Goal: Check status: Check status

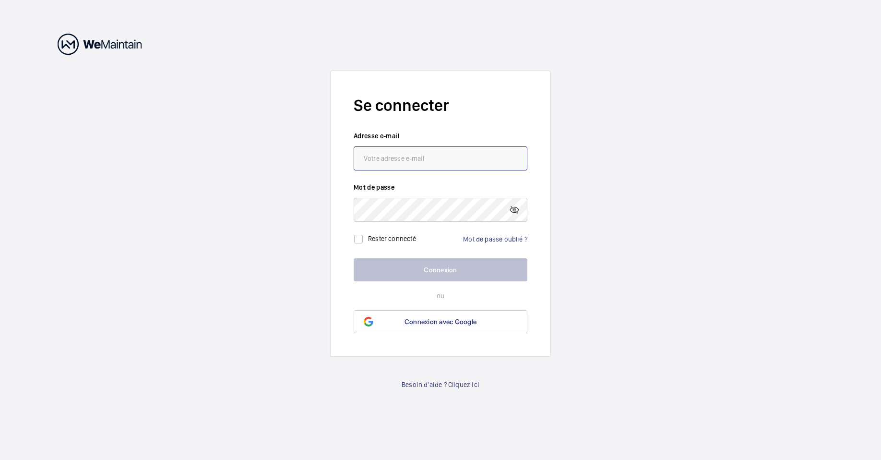
type input "[PERSON_NAME][EMAIL_ADDRESS][DOMAIN_NAME]"
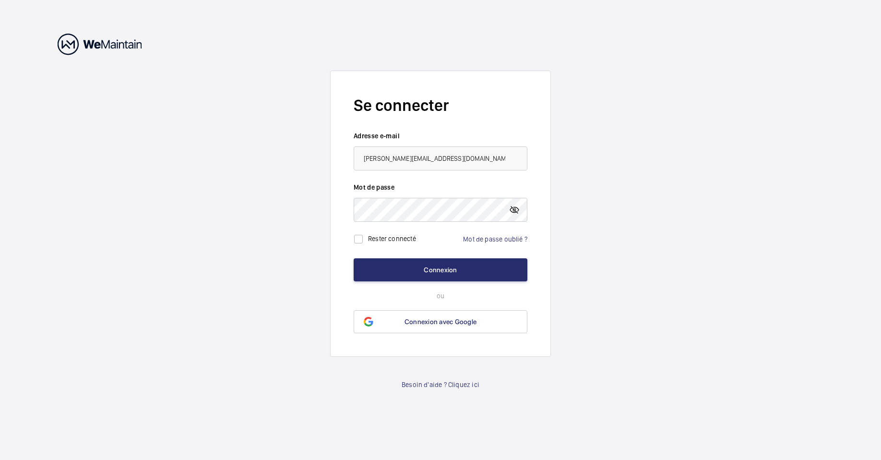
click at [513, 209] on mat-icon at bounding box center [515, 210] width 12 height 12
click at [460, 266] on button "Connexion" at bounding box center [441, 269] width 174 height 23
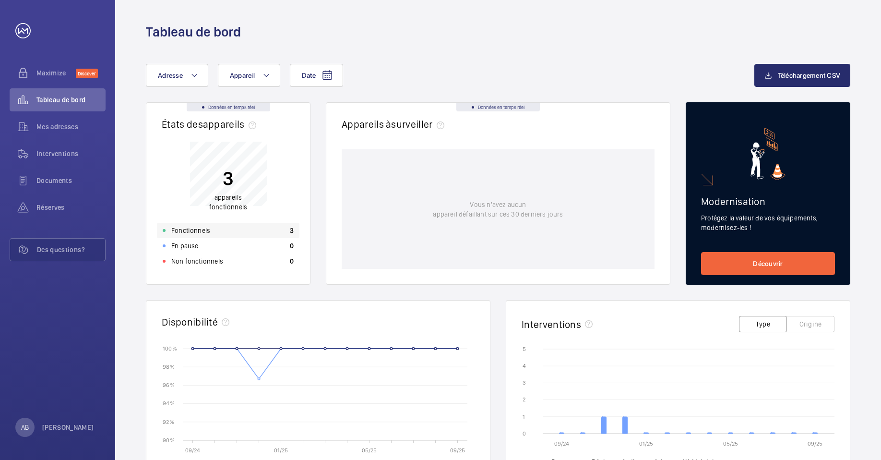
click at [191, 227] on p "Fonctionnels" at bounding box center [190, 231] width 39 height 10
